Goal: Browse casually

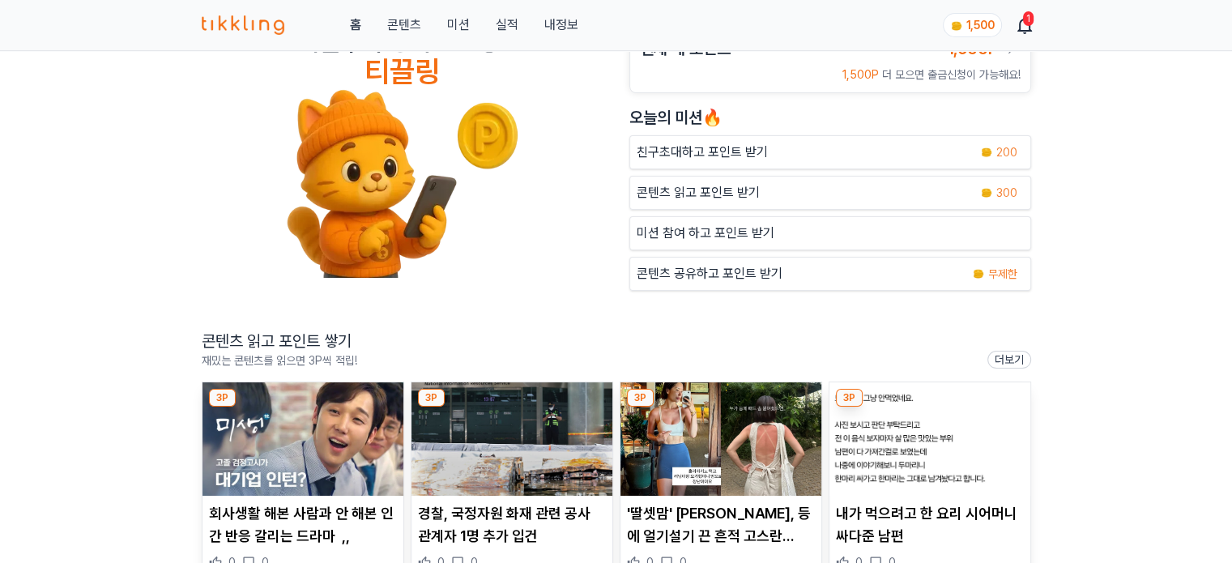
scroll to position [162, 0]
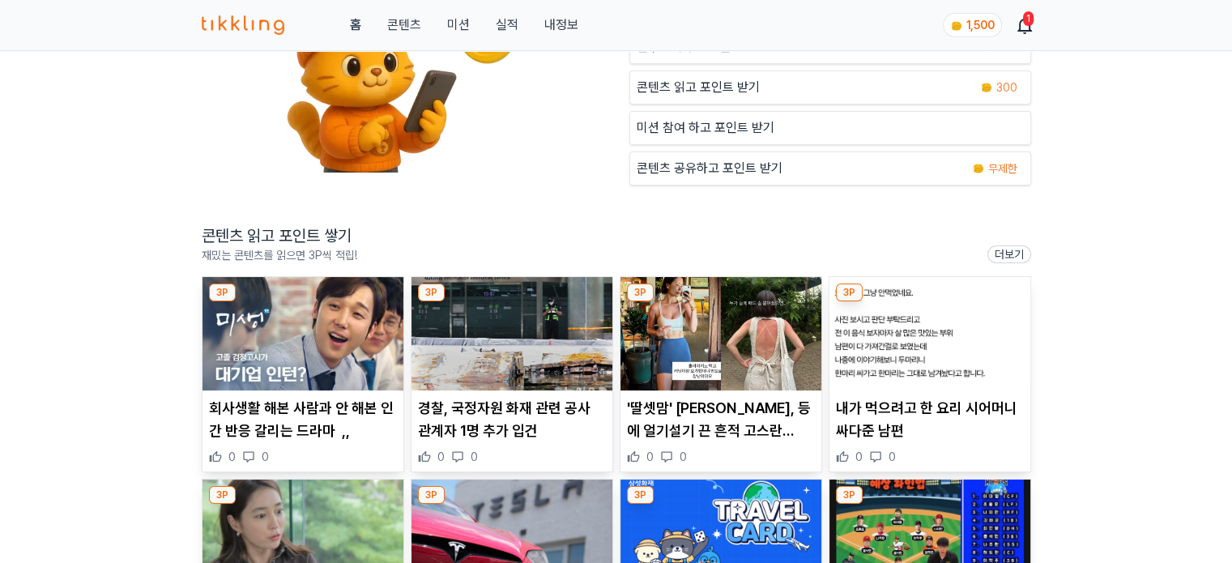
click at [335, 333] on img at bounding box center [303, 333] width 201 height 113
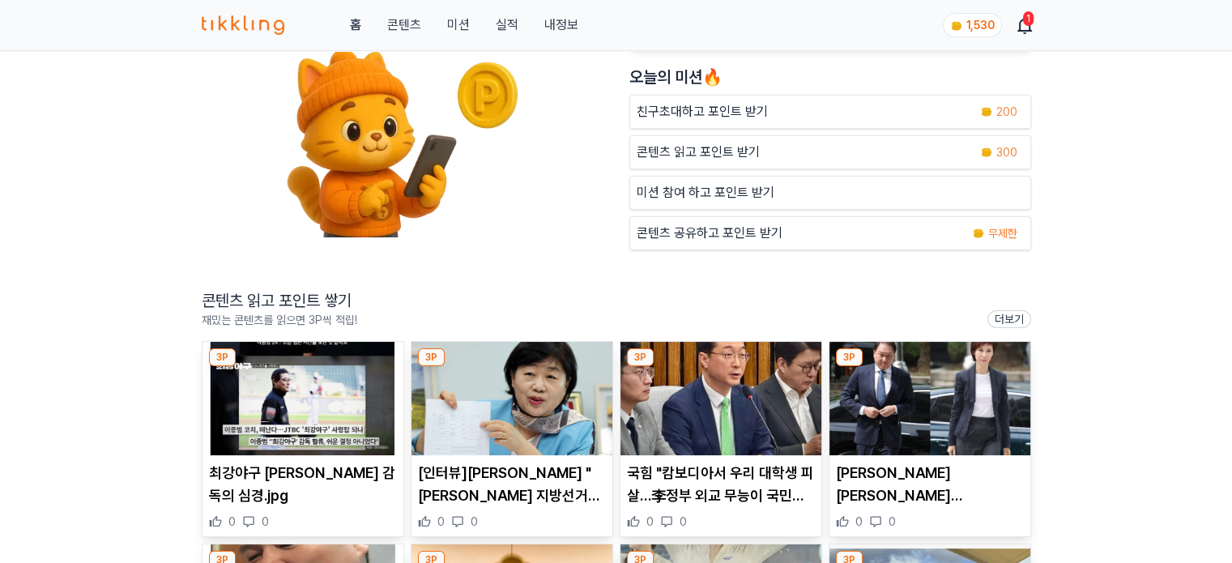
scroll to position [324, 0]
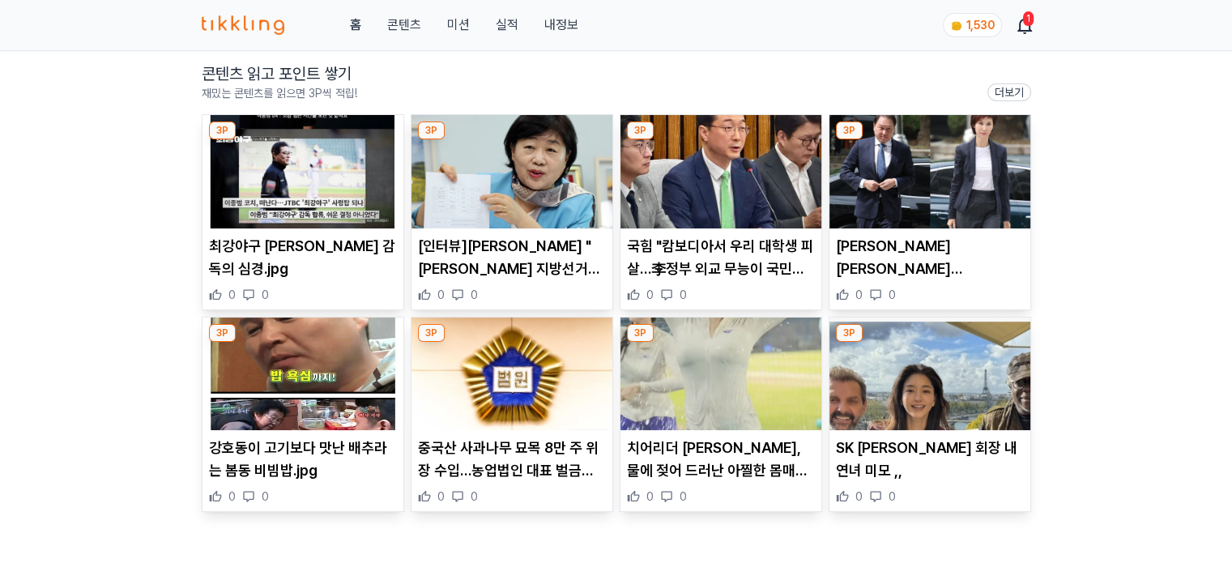
click at [296, 204] on img at bounding box center [303, 171] width 201 height 113
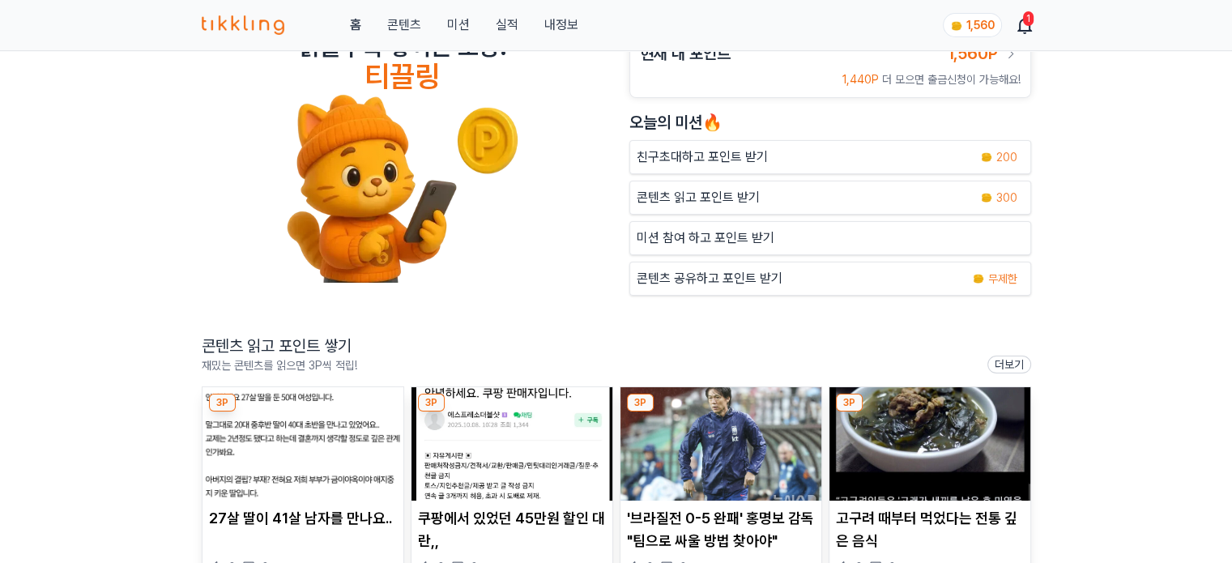
scroll to position [81, 0]
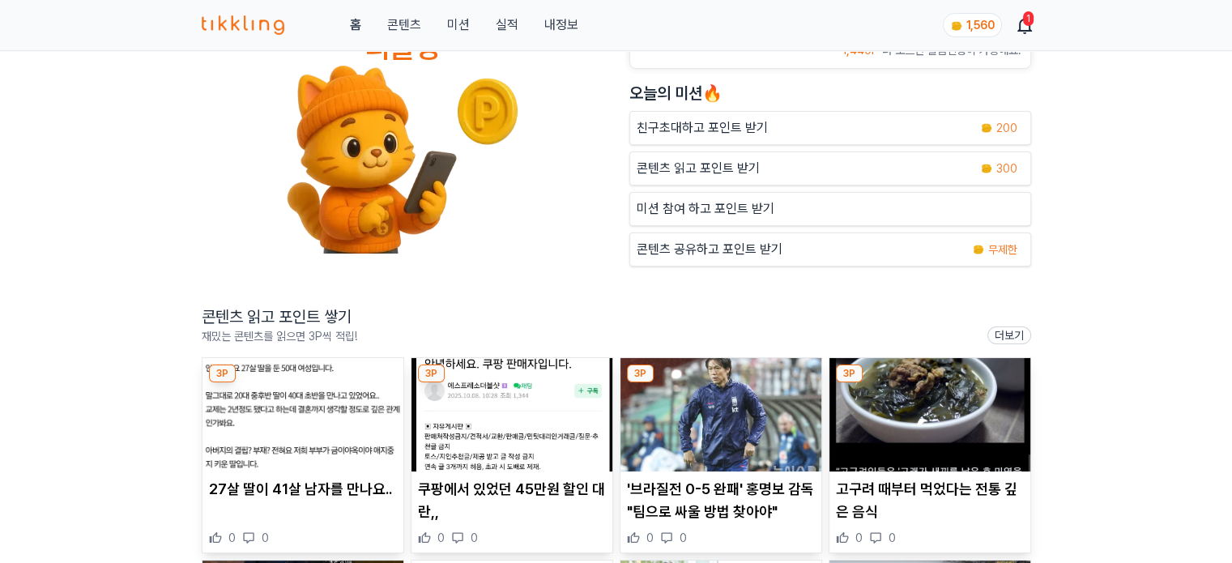
click at [334, 378] on img at bounding box center [303, 414] width 201 height 113
